Goal: Transaction & Acquisition: Obtain resource

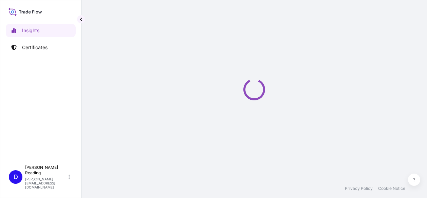
select select "2025"
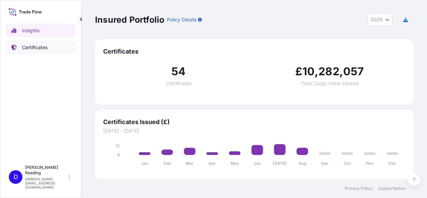
click at [25, 50] on p "Certificates" at bounding box center [34, 47] width 25 height 7
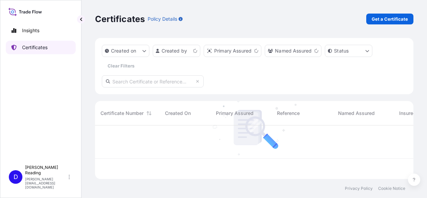
scroll to position [52, 313]
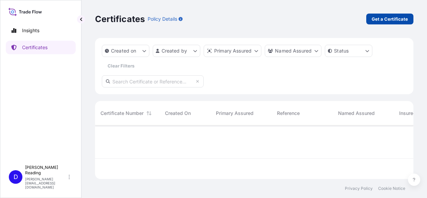
click at [395, 20] on p "Get a Certificate" at bounding box center [389, 19] width 36 height 7
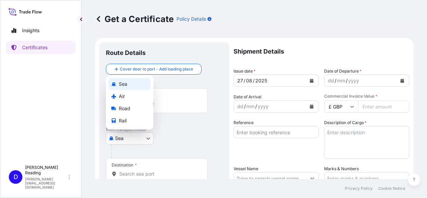
click at [147, 140] on body "Insights Certificates D [PERSON_NAME] [PERSON_NAME][EMAIL_ADDRESS][DOMAIN_NAME]…" at bounding box center [213, 99] width 427 height 198
click at [125, 96] on div "Air" at bounding box center [130, 96] width 42 height 12
select select "Air"
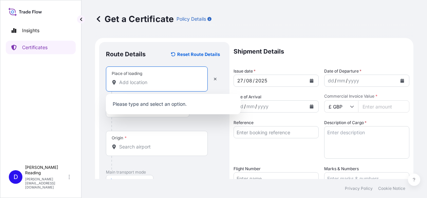
click at [141, 83] on input "Place of loading" at bounding box center [159, 82] width 80 height 7
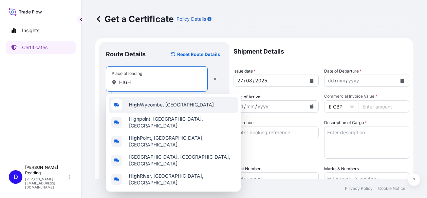
click at [150, 105] on span "High Wycombe, [GEOGRAPHIC_DATA]" at bounding box center [171, 104] width 85 height 7
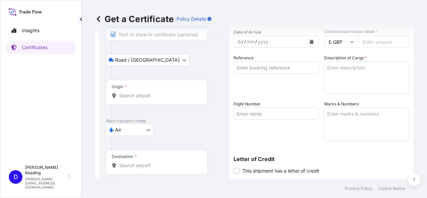
scroll to position [68, 0]
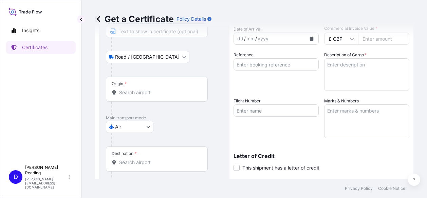
type input "High Wycombe, [GEOGRAPHIC_DATA]"
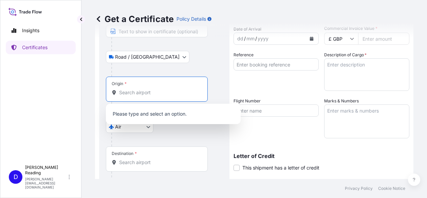
click at [128, 93] on input "Origin *" at bounding box center [159, 92] width 80 height 7
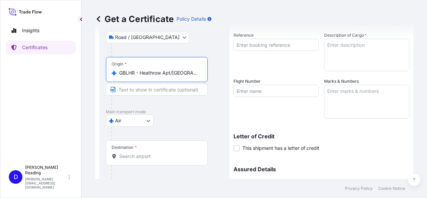
scroll to position [102, 0]
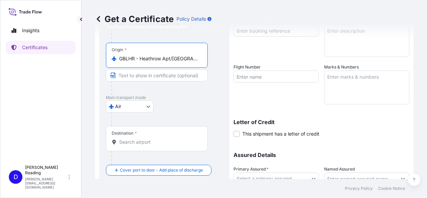
type input "GBLHR - Heathrow Apt/[GEOGRAPHIC_DATA], [GEOGRAPHIC_DATA]"
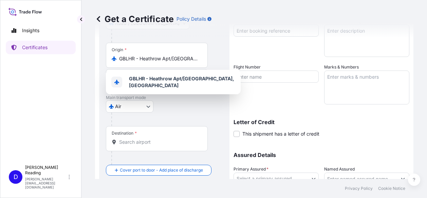
click at [17, 110] on div "Insights Certificates" at bounding box center [41, 90] width 70 height 144
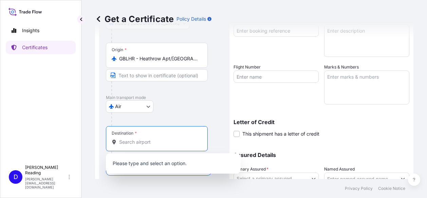
click at [139, 143] on input "Destination *" at bounding box center [159, 142] width 80 height 7
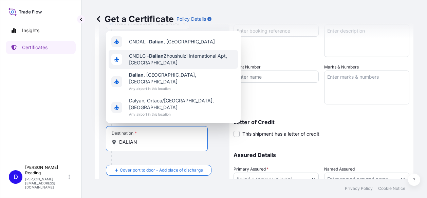
click at [138, 66] on span "CNDLC - Dalian Zhoushuizi International Apt, [GEOGRAPHIC_DATA]" at bounding box center [182, 60] width 106 height 14
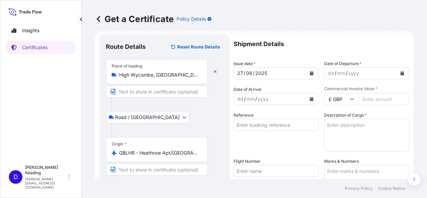
scroll to position [0, 0]
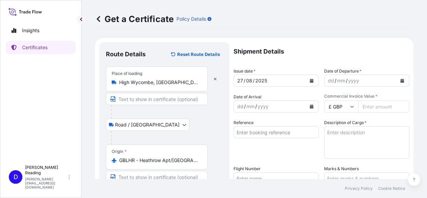
type input "CNDLC - Dalian Zhoushuizi International Apt, [GEOGRAPHIC_DATA]"
click at [310, 82] on icon "Calendar" at bounding box center [312, 81] width 4 height 4
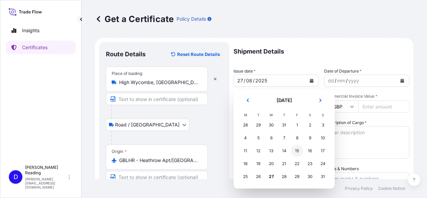
click at [297, 151] on div "15" at bounding box center [297, 151] width 12 height 12
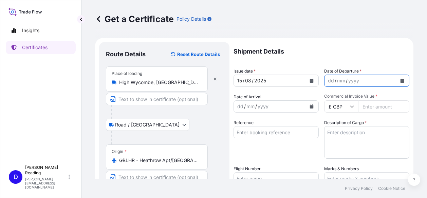
click at [400, 80] on icon "Calendar" at bounding box center [402, 81] width 4 height 4
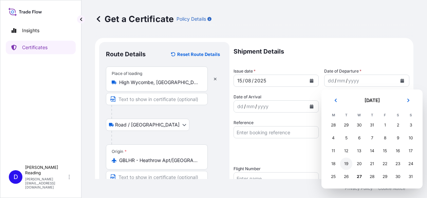
click at [345, 162] on div "19" at bounding box center [346, 164] width 12 height 12
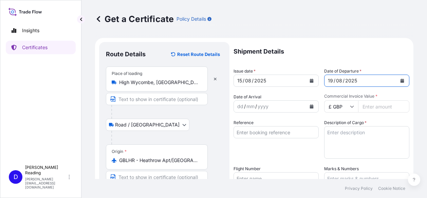
click at [310, 107] on icon "Calendar" at bounding box center [312, 106] width 4 height 4
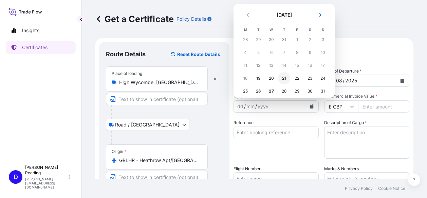
click at [282, 76] on div "21" at bounding box center [284, 78] width 12 height 12
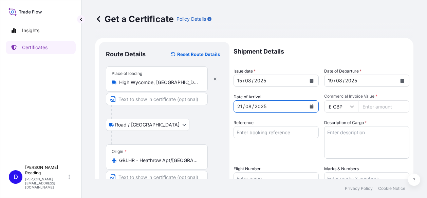
click at [350, 106] on icon at bounding box center [352, 106] width 4 height 4
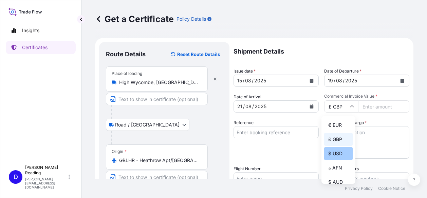
click at [337, 154] on div "$ USD" at bounding box center [338, 153] width 28 height 13
type input "$ USD"
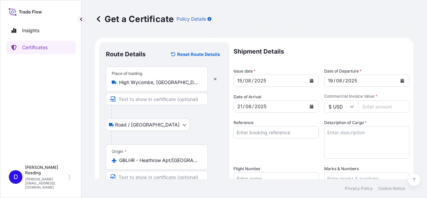
click at [368, 108] on input "Commercial Invoice Value *" at bounding box center [383, 106] width 51 height 12
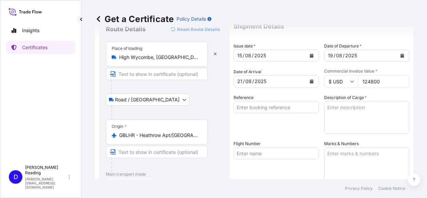
scroll to position [34, 0]
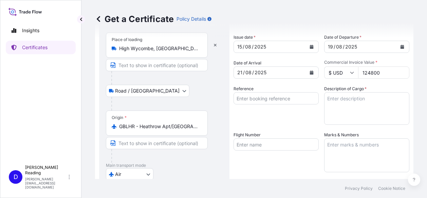
type input "124800"
click at [247, 97] on input "Reference" at bounding box center [275, 98] width 85 height 12
type input "051S014443"
click at [325, 99] on textarea "Description of Cargo *" at bounding box center [366, 108] width 85 height 33
paste textarea "ENERGY DISPERSIVE SPECTROMETER : :MODEL: ULTIM MAX 40 : :SET: 1 SET : :GOODS VA…"
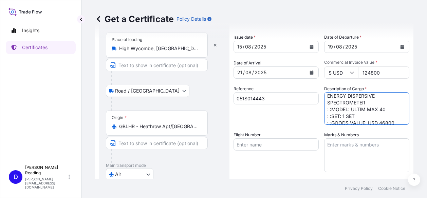
scroll to position [0, 0]
click at [324, 111] on textarea "ENERGY DISPERSIVE SPECTROMETER : :MODEL: ULTIM MAX 40 : :SET: 1 SET : :GOODS VA…" at bounding box center [366, 108] width 85 height 33
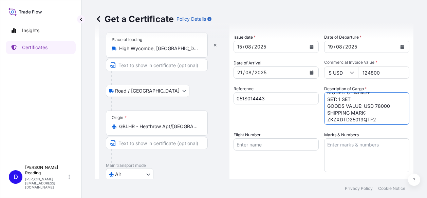
scroll to position [78, 0]
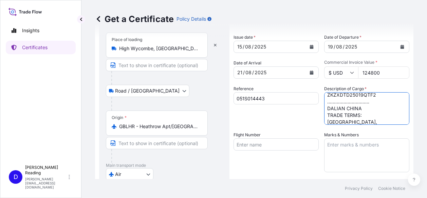
click at [340, 95] on textarea "ENERGY DISPERSIVE SPECTROMETER MODEL: ULTIM MAX 40 SET: 1 SET GOODS VALUE: USD …" at bounding box center [366, 108] width 85 height 33
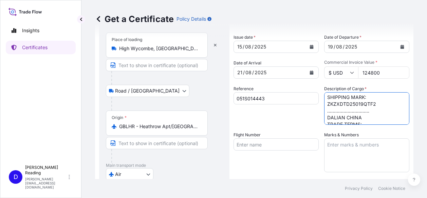
scroll to position [72, 0]
drag, startPoint x: 324, startPoint y: 121, endPoint x: 361, endPoint y: 113, distance: 38.2
click at [361, 113] on textarea "ENERGY DISPERSIVE SPECTROMETER MODEL: ULTIM MAX 40 SET: 1 SET GOODS VALUE: USD …" at bounding box center [366, 108] width 85 height 33
type textarea "ENERGY DISPERSIVE SPECTROMETER MODEL: ULTIM MAX 40 SET: 1 SET GOODS VALUE: USD …"
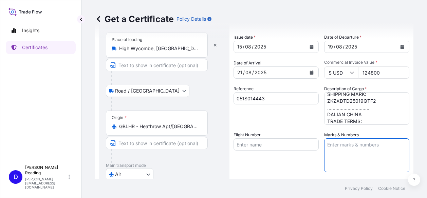
click at [325, 146] on textarea "Marks & Numbers" at bounding box center [366, 155] width 85 height 34
paste textarea "SHIPPING MARK: ZKZXDTD25019QTF2 ............................... DALIAN CHINA"
type textarea "SHIPPING MARK: ZKZXDTD25019QTF2 ............................... DALIAN CHINA"
click at [269, 144] on input "Flight Number" at bounding box center [275, 144] width 85 height 12
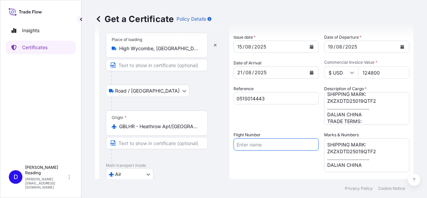
click at [255, 147] on input "Flight Number" at bounding box center [275, 144] width 85 height 12
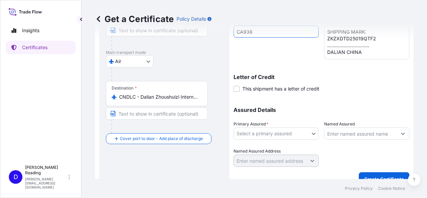
scroll to position [157, 0]
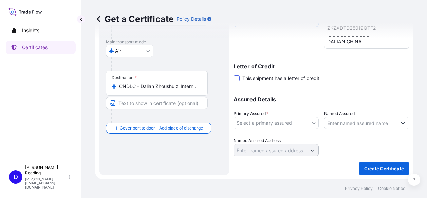
type input "CA938"
click at [237, 78] on span at bounding box center [236, 78] width 6 height 6
click at [233, 75] on input "This shipment has a letter of credit" at bounding box center [233, 75] width 0 height 0
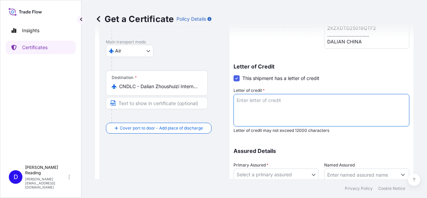
click at [237, 101] on textarea "Letter of credit *" at bounding box center [321, 110] width 176 height 33
paste textarea "LC302NLC500578 DATED [DATE]"
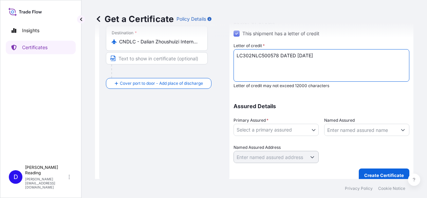
scroll to position [209, 0]
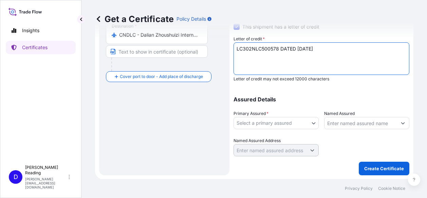
type textarea "LC302NLC500578 DATED [DATE]"
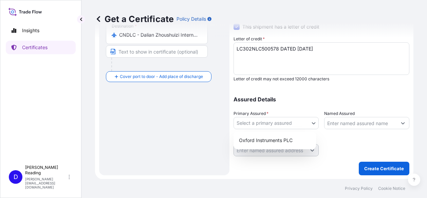
click at [311, 123] on body "Insights Certificates D [PERSON_NAME] [PERSON_NAME][EMAIL_ADDRESS][DOMAIN_NAME]…" at bounding box center [213, 99] width 427 height 198
click at [263, 139] on div "Oxford Instruments PLC" at bounding box center [274, 140] width 77 height 12
select select "31445"
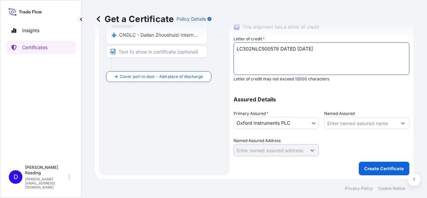
click at [324, 49] on textarea "LC302NLC500578 DATED [DATE]" at bounding box center [321, 58] width 176 height 33
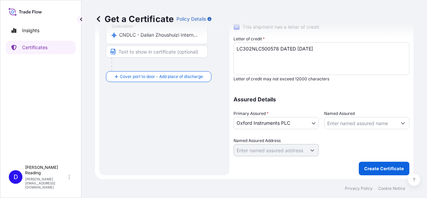
click at [318, 49] on textarea "LC302NLC500578 DATED [DATE]" at bounding box center [321, 58] width 176 height 33
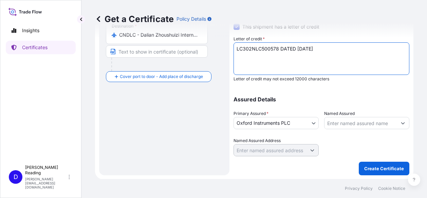
paste textarea "INSURANCE POLICY/CERTIFICATE IN FULL SET FOR 110 % OF THE : :CIP GOODS VALUE, B…"
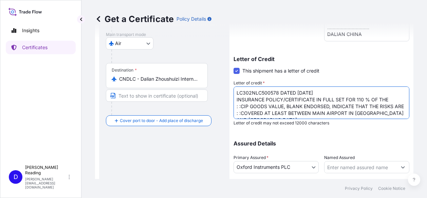
scroll to position [175, 0]
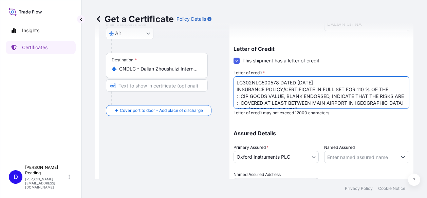
click at [235, 96] on textarea "LC302NLC500578 DATED [DATE] INSURANCE POLICY/CERTIFICATE IN FULL SET FOR 110 % …" at bounding box center [321, 92] width 176 height 33
click at [330, 96] on textarea "LC302NLC500578 DATED [DATE] INSURANCE POLICY/CERTIFICATE IN FULL SET FOR 110 % …" at bounding box center [321, 92] width 176 height 33
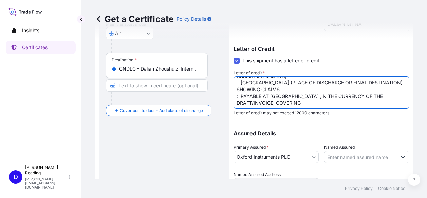
scroll to position [0, 0]
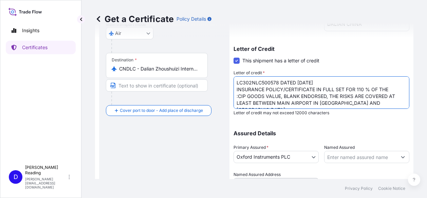
click at [235, 103] on textarea "LC302NLC500578 DATED [DATE] INSURANCE POLICY/CERTIFICATE IN FULL SET FOR 110 % …" at bounding box center [321, 92] width 176 height 33
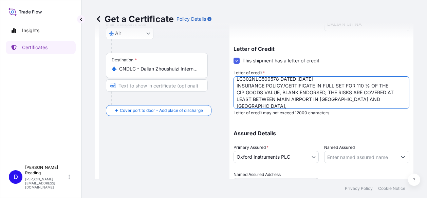
click at [393, 104] on textarea "LC302NLC500578 DATED [DATE] INSURANCE POLICY/CERTIFICATE IN FULL SET FOR 110 % …" at bounding box center [321, 92] width 176 height 33
click at [364, 105] on textarea "LC302NLC500578 DATED [DATE] INSURANCE POLICY/CERTIFICATE IN FULL SET FOR 110 % …" at bounding box center [321, 92] width 176 height 33
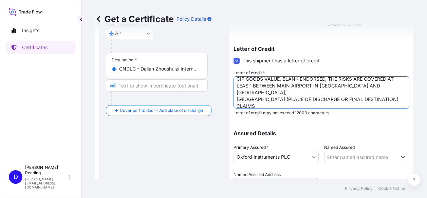
click at [235, 97] on textarea "LC302NLC500578 DATED [DATE] INSURANCE POLICY/CERTIFICATE IN FULL SET FOR 110 % …" at bounding box center [321, 92] width 176 height 33
click at [262, 104] on textarea "LC302NLC500578 DATED [DATE] INSURANCE POLICY/CERTIFICATE IN FULL SET FOR 110 % …" at bounding box center [321, 92] width 176 height 33
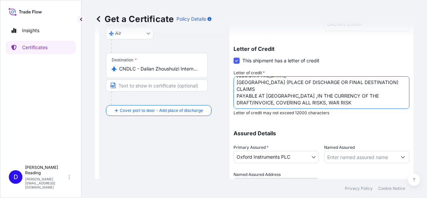
scroll to position [209, 0]
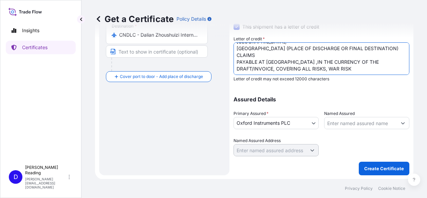
type textarea "LC302NLC500578 DATED [DATE] INSURANCE POLICY/CERTIFICATE IN FULL SET FOR 110 % …"
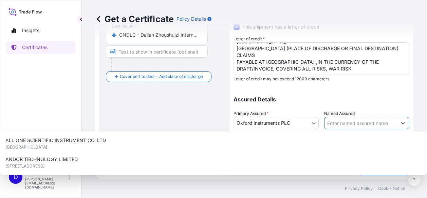
click at [342, 125] on input "Named Assured" at bounding box center [360, 123] width 72 height 12
paste input "ZHONGKE SCIENTIFIC & TECHNICAL CO., LTD. [STREET_ADDRESS] [STREET_ADDRESS] TEL:…"
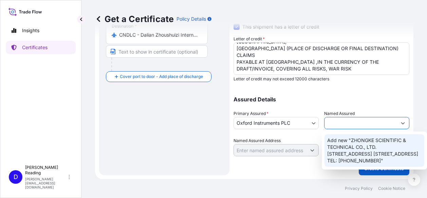
click at [357, 149] on span "Add new "ZHONGKE SCIENTIFIC & TECHNICAL CO., LTD. [STREET_ADDRESS] [STREET_ADDR…" at bounding box center [374, 150] width 94 height 27
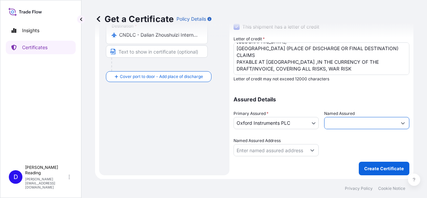
type input "ZHONGKE SCIENTIFIC & TECHNICAL CO., LTD. [STREET_ADDRESS] [STREET_ADDRESS] TEL:…"
click at [255, 148] on input "Named Assured Address" at bounding box center [270, 150] width 72 height 12
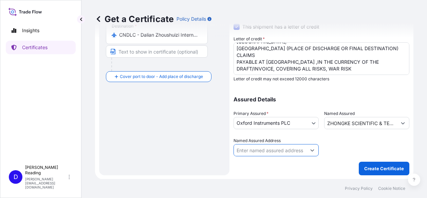
paste input "ZHONGKE SCIENTIFIC & TECHNICAL CO., LTD. [STREET_ADDRESS] [STREET_ADDRESS] TEL:…"
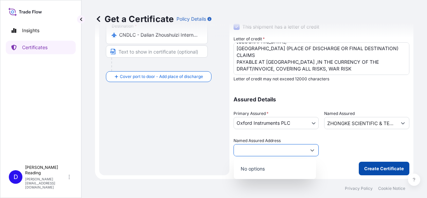
type input "ZHONGKE SCIENTIFIC & TECHNICAL CO., LTD. [STREET_ADDRESS] [STREET_ADDRESS] TEL:…"
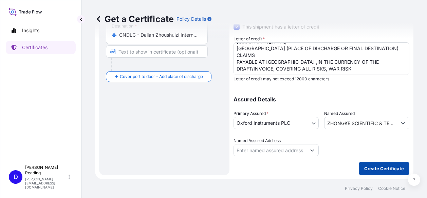
click at [380, 167] on p "Create Certificate" at bounding box center [384, 168] width 40 height 7
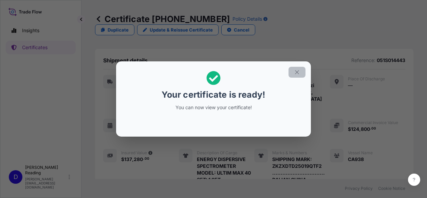
click at [298, 74] on icon "button" at bounding box center [297, 72] width 6 height 6
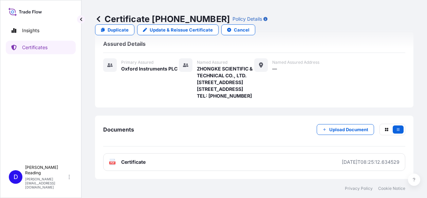
scroll to position [363, 0]
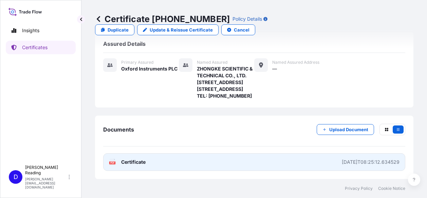
click at [131, 164] on span "Certificate" at bounding box center [133, 162] width 24 height 7
